Goal: Task Accomplishment & Management: Use online tool/utility

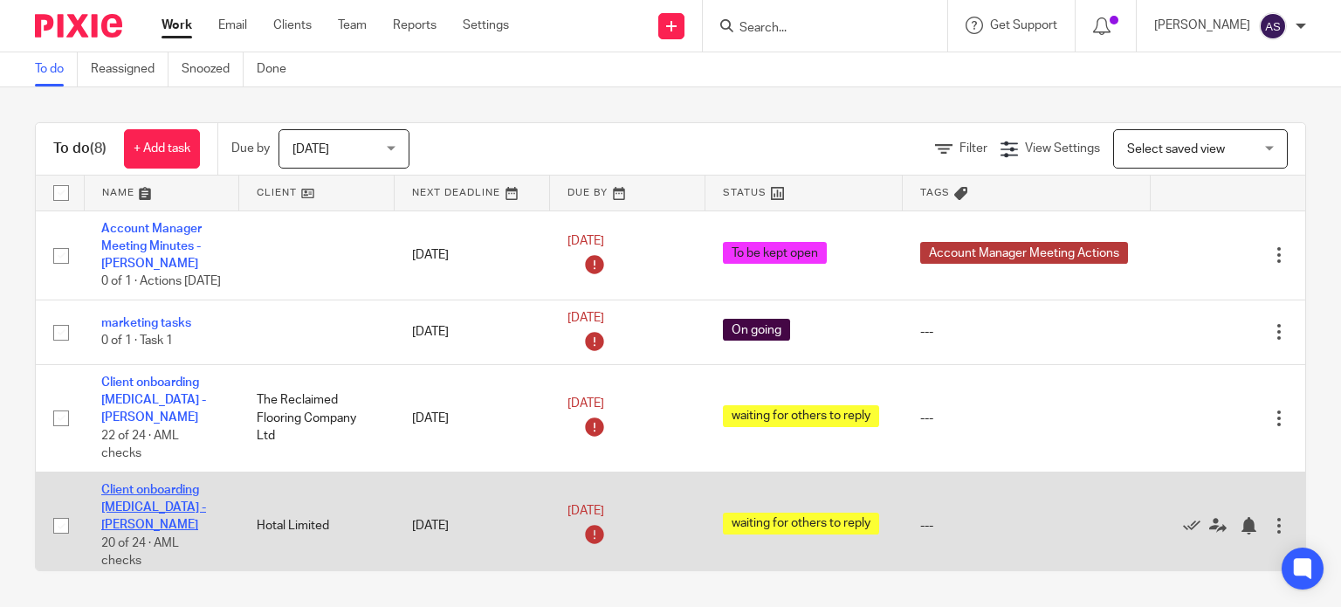
click at [171, 492] on link "Client onboarding [MEDICAL_DATA] - [PERSON_NAME]" at bounding box center [153, 508] width 105 height 48
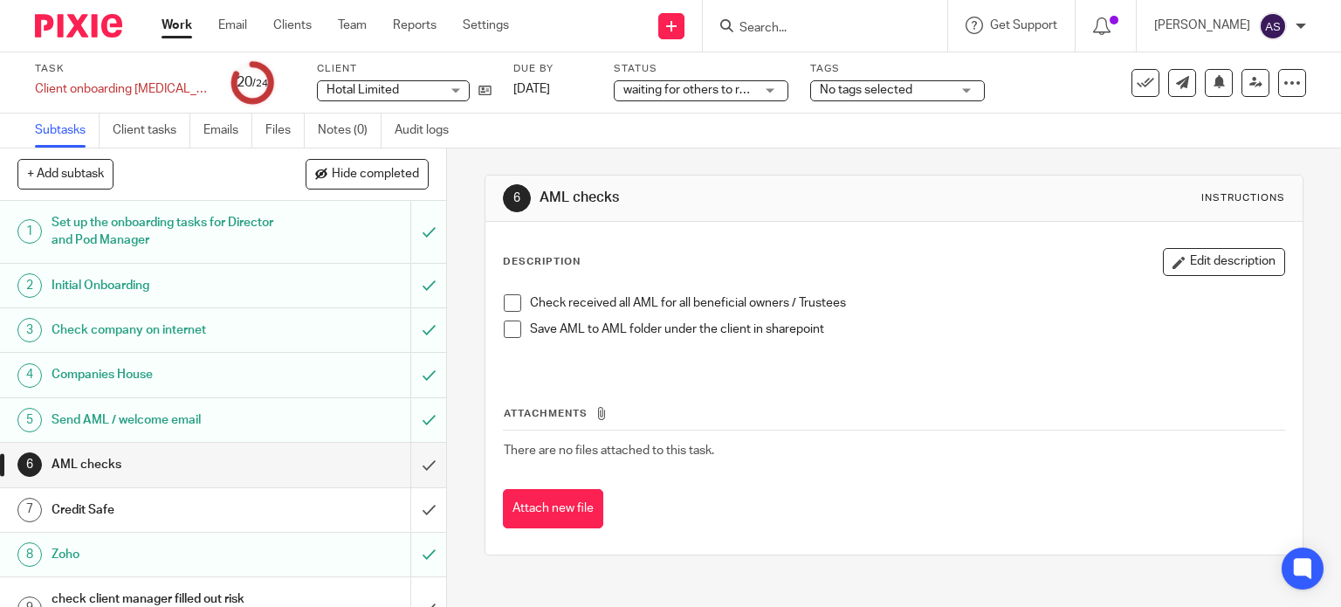
click at [504, 294] on li "Check received all AML for all beneficial owners / Trustees" at bounding box center [895, 307] width 782 height 26
click at [504, 306] on span at bounding box center [512, 302] width 17 height 17
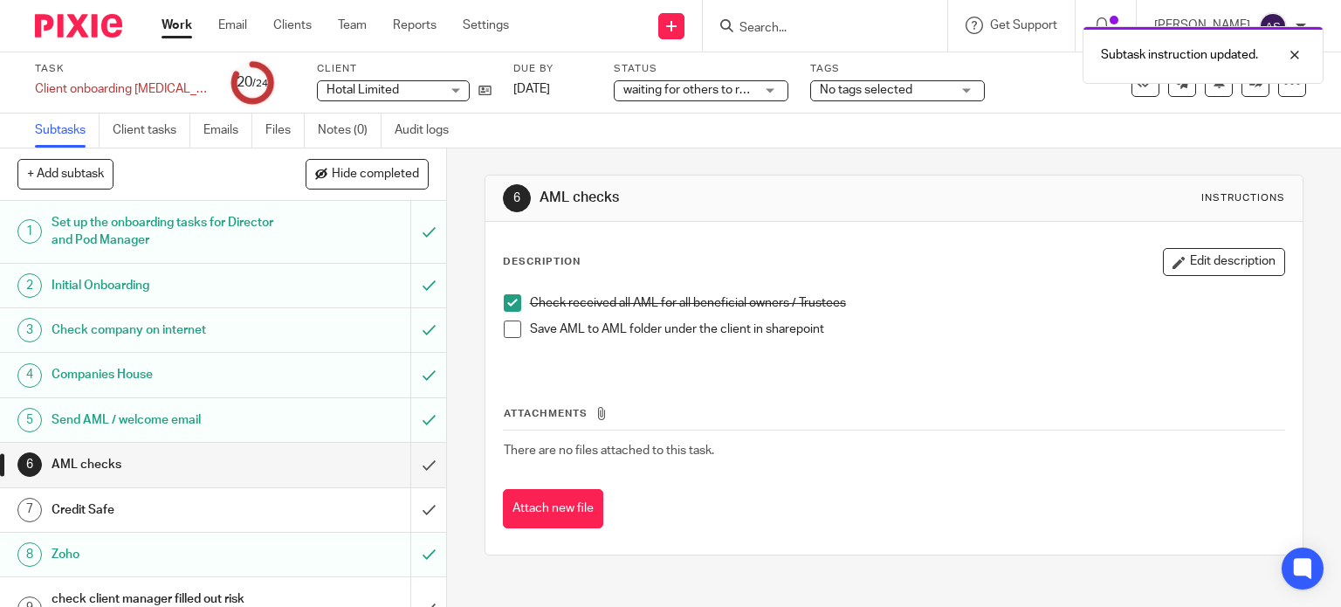
click at [504, 331] on span at bounding box center [512, 329] width 17 height 17
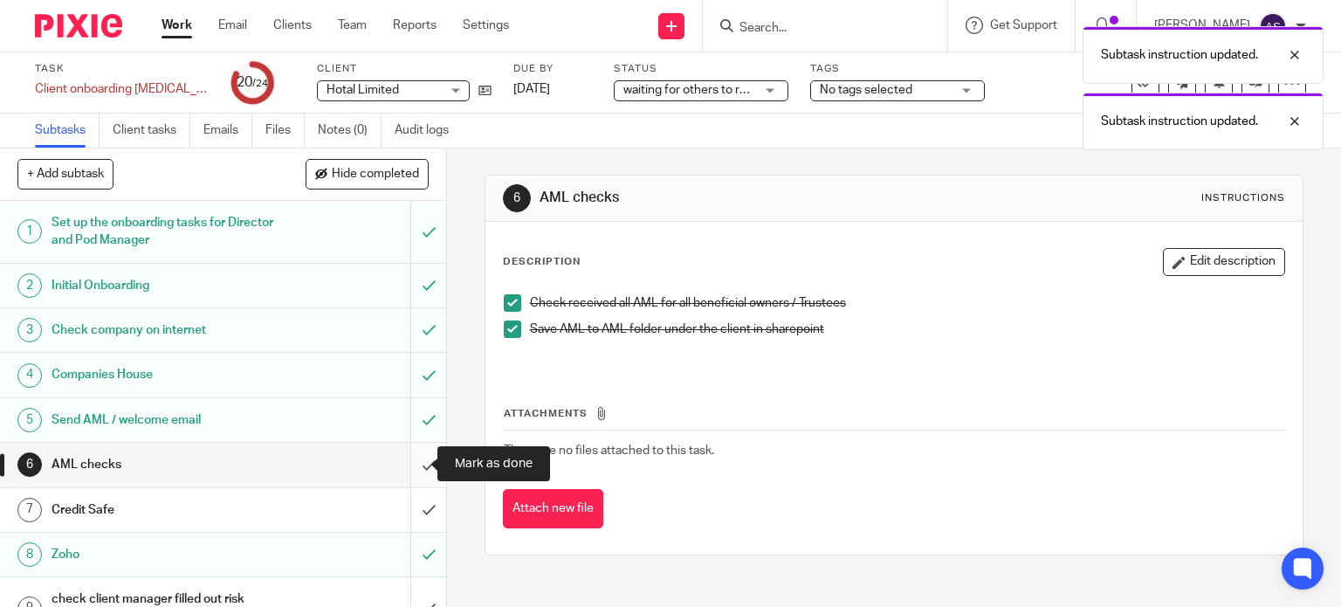
click at [407, 466] on input "submit" at bounding box center [223, 465] width 446 height 44
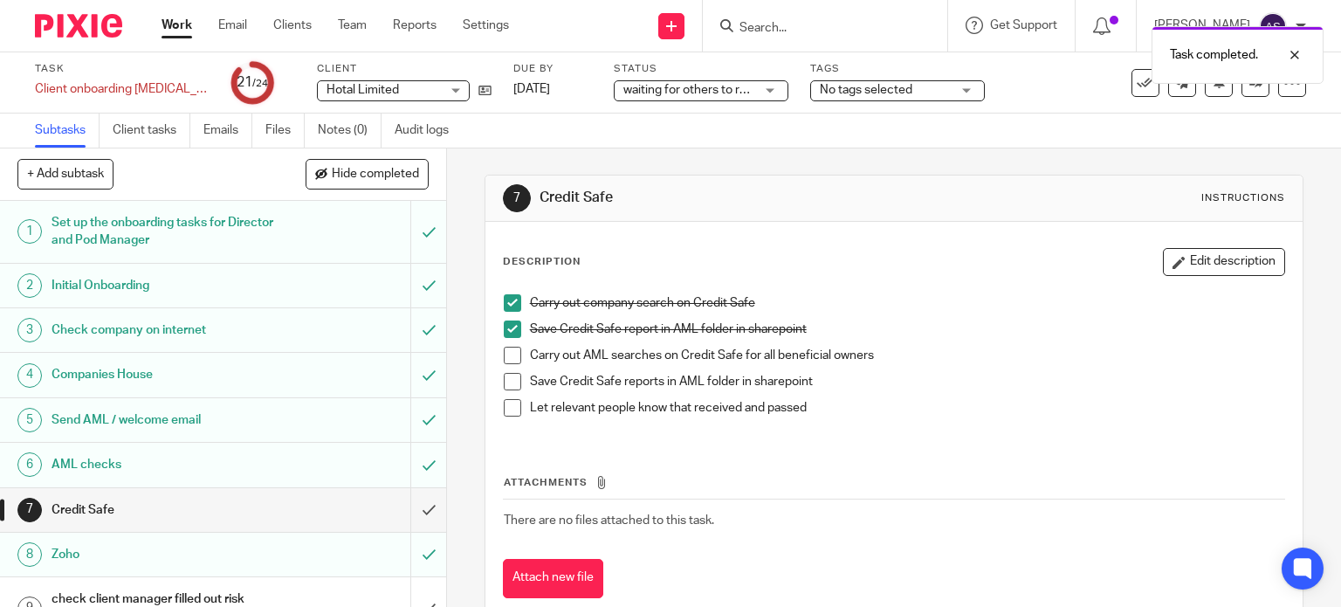
click at [505, 357] on span at bounding box center [512, 355] width 17 height 17
click at [505, 380] on span at bounding box center [512, 381] width 17 height 17
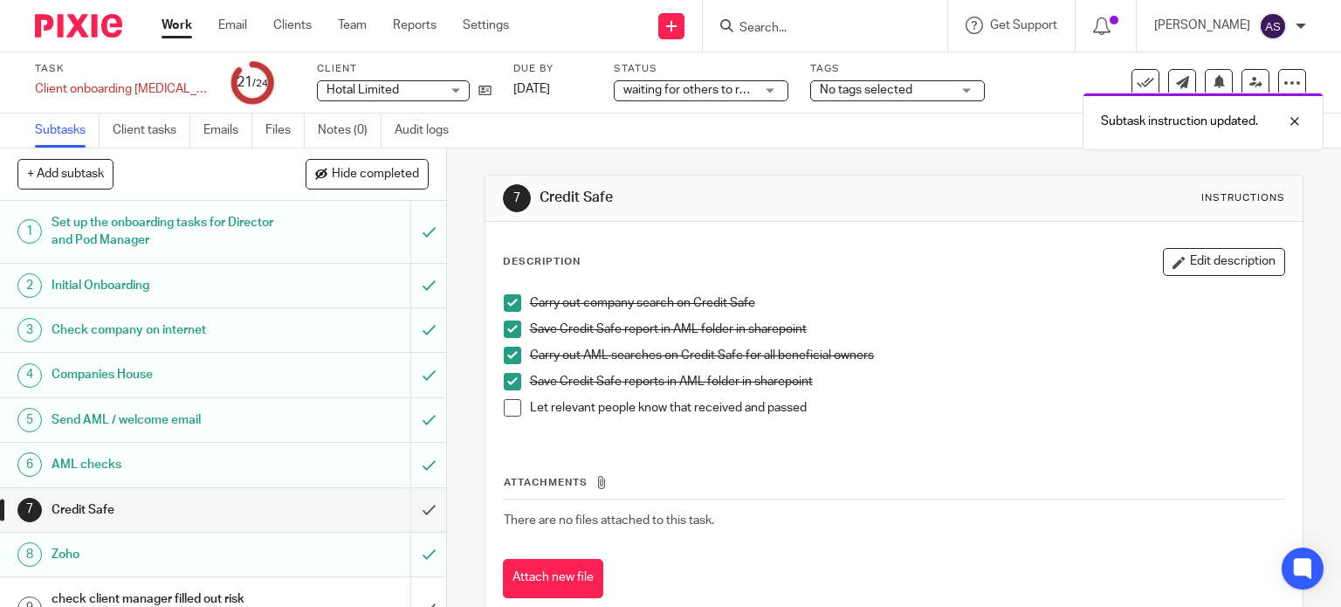
click at [510, 408] on span at bounding box center [512, 407] width 17 height 17
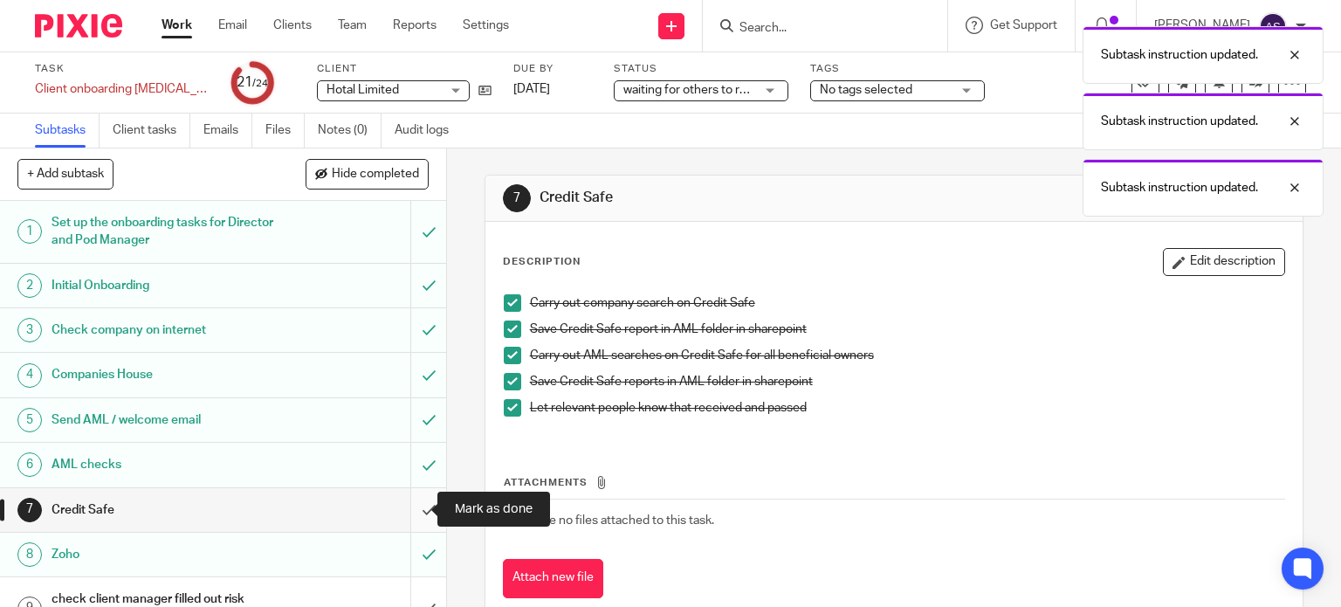
click at [405, 509] on input "submit" at bounding box center [223, 510] width 446 height 44
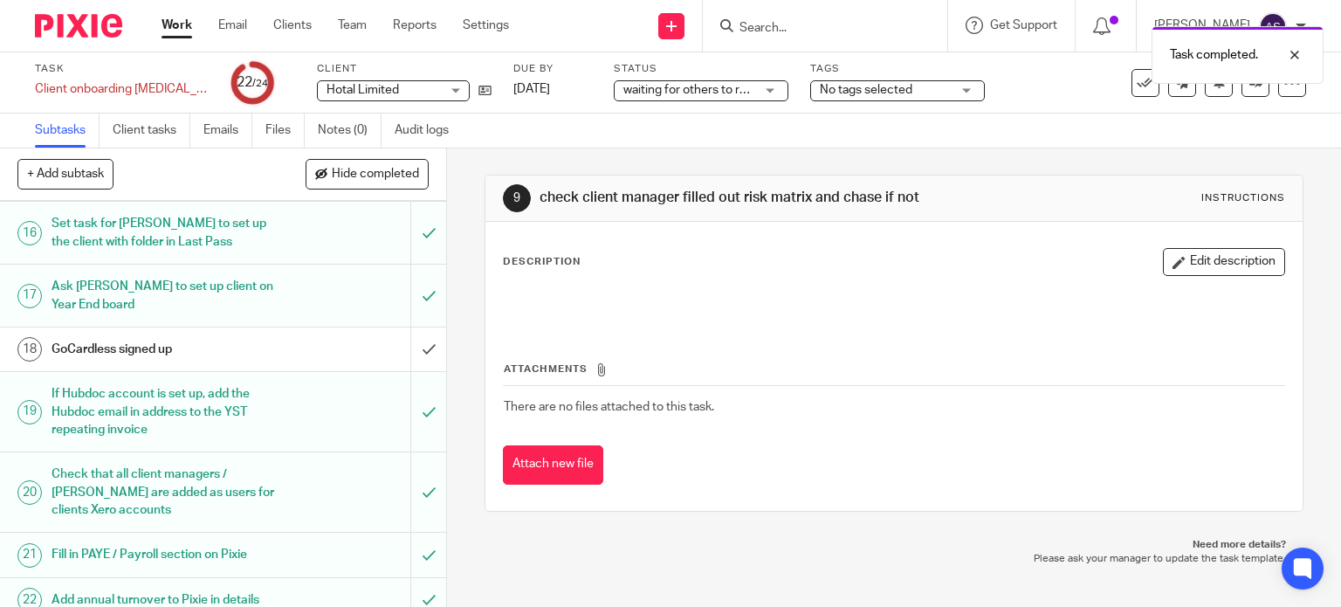
scroll to position [720, 0]
